Goal: Task Accomplishment & Management: Manage account settings

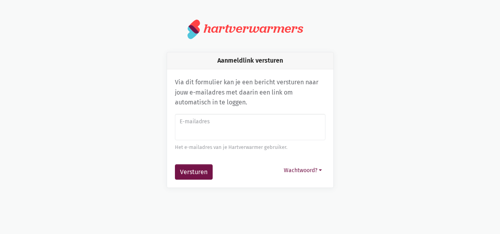
click at [235, 133] on input "E-mailadres" at bounding box center [250, 127] width 151 height 27
type input "[EMAIL_ADDRESS][DOMAIN_NAME]"
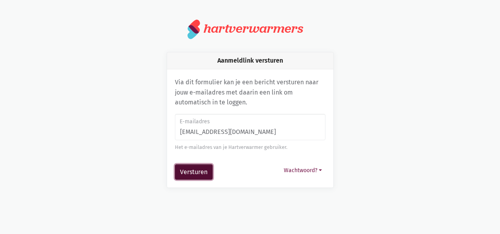
click at [197, 168] on button "Versturen" at bounding box center [194, 172] width 38 height 16
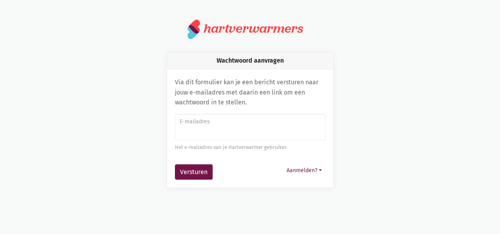
click at [221, 131] on input "E-mailadres" at bounding box center [250, 127] width 151 height 27
type input "[EMAIL_ADDRESS][DOMAIN_NAME]"
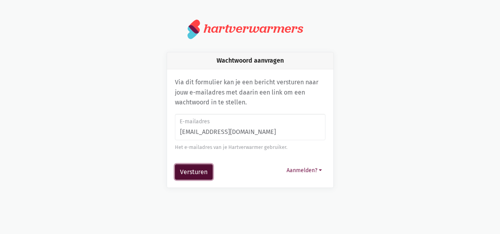
click at [183, 172] on button "Versturen" at bounding box center [194, 172] width 38 height 16
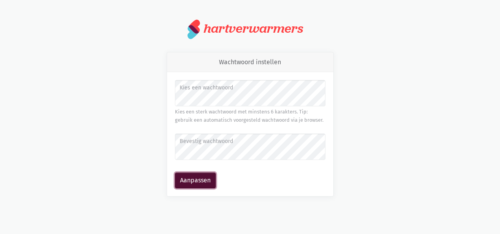
click at [190, 179] on button "Aanpassen" at bounding box center [195, 180] width 41 height 16
